Goal: Information Seeking & Learning: Learn about a topic

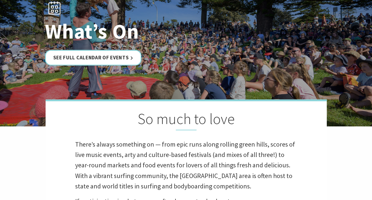
scroll to position [59, 0]
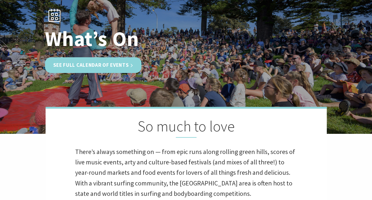
click at [118, 68] on link "See Full Calendar of Events" at bounding box center [93, 65] width 97 height 16
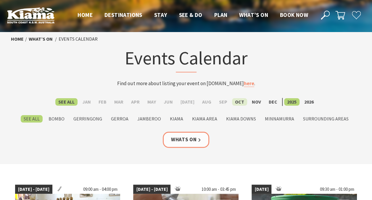
click at [236, 103] on label "Oct" at bounding box center [239, 101] width 15 height 7
click at [0, 0] on input "Oct" at bounding box center [0, 0] width 0 height 0
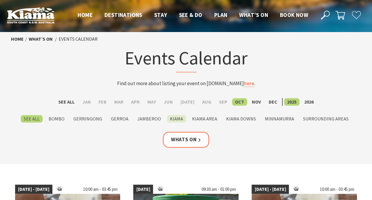
click at [178, 119] on label "Kiama" at bounding box center [176, 118] width 19 height 7
click at [0, 0] on input "Kiama" at bounding box center [0, 0] width 0 height 0
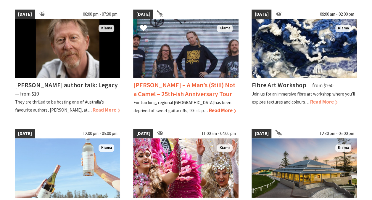
scroll to position [355, 0]
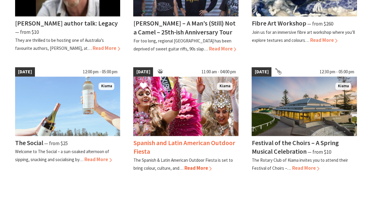
click at [195, 166] on span "Read More" at bounding box center [198, 167] width 28 height 7
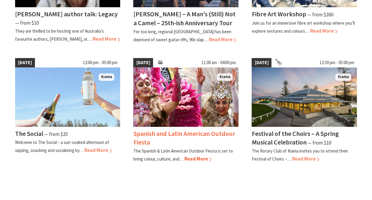
scroll to position [355, 0]
